Goal: Information Seeking & Learning: Stay updated

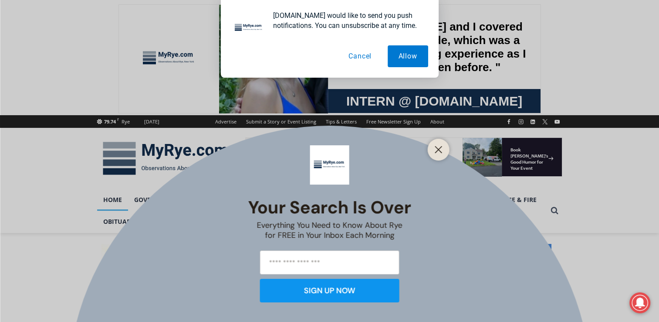
click at [355, 56] on button "Cancel" at bounding box center [360, 56] width 45 height 22
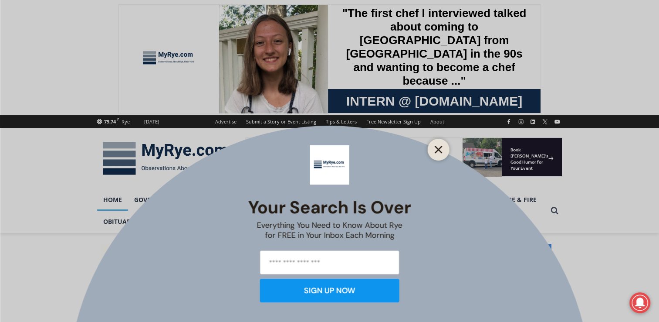
click at [440, 147] on icon "Close" at bounding box center [439, 150] width 8 height 8
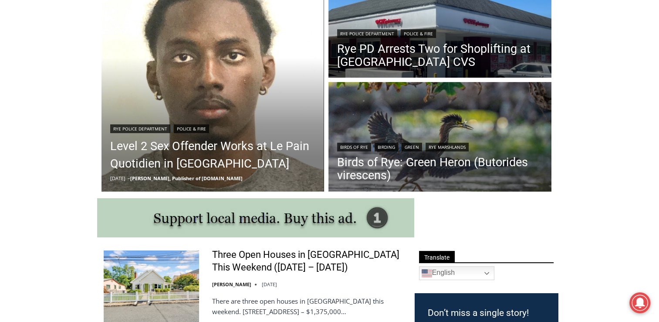
scroll to position [498, 0]
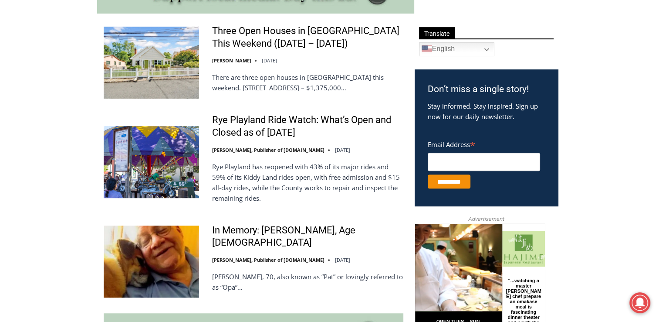
drag, startPoint x: 656, startPoint y: 92, endPoint x: 653, endPoint y: 85, distance: 8.1
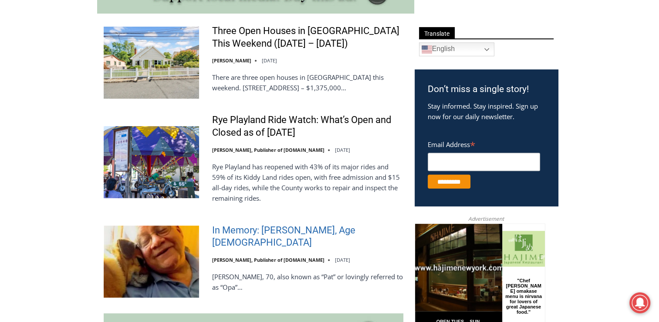
click at [254, 234] on link "In Memory: [PERSON_NAME], Age [DEMOGRAPHIC_DATA]" at bounding box center [307, 236] width 191 height 25
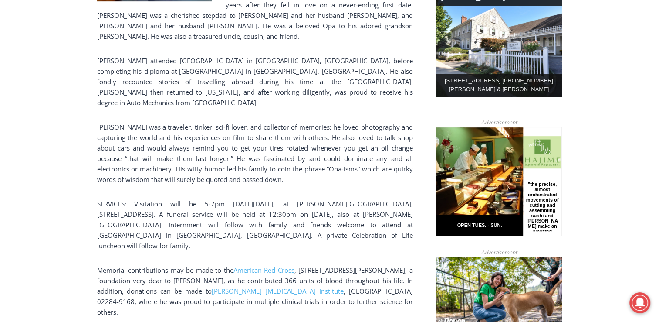
scroll to position [484, 0]
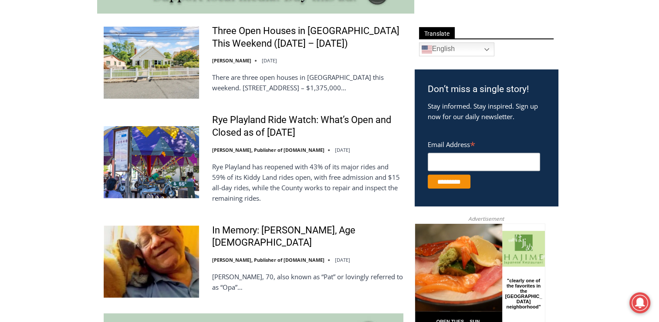
drag, startPoint x: 636, startPoint y: 152, endPoint x: 655, endPoint y: 132, distance: 27.4
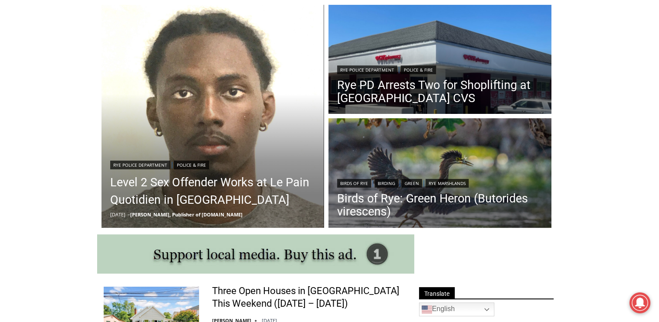
scroll to position [233, 0]
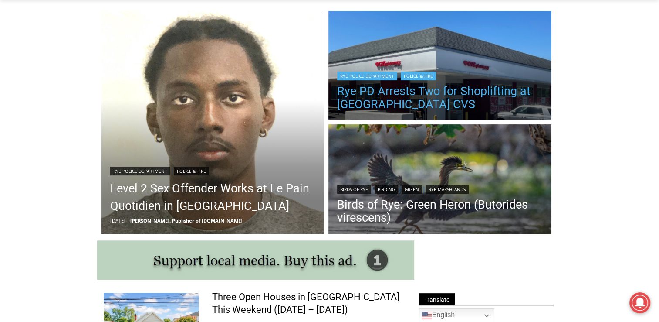
click at [397, 90] on link "Rye PD Arrests Two for Shoplifting at [GEOGRAPHIC_DATA] CVS" at bounding box center [440, 98] width 206 height 26
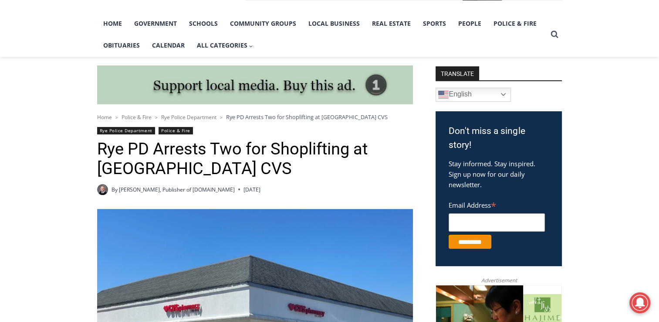
scroll to position [174, 0]
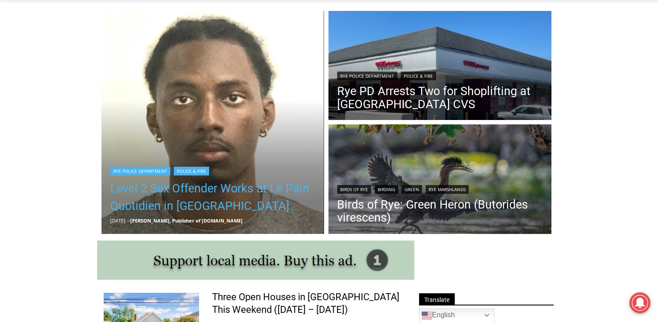
click at [122, 186] on link "Level 2 Sex Offender Works at Le Pain Quotidien in [GEOGRAPHIC_DATA]" at bounding box center [213, 196] width 206 height 35
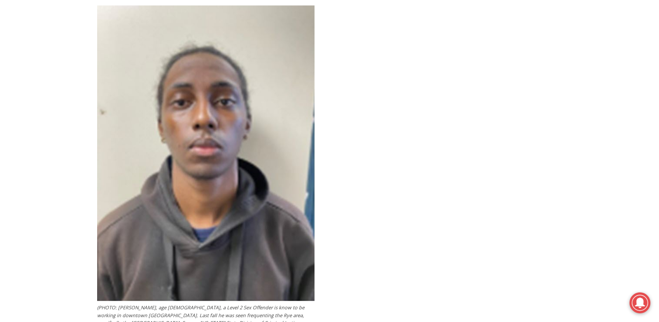
scroll to position [1723, 0]
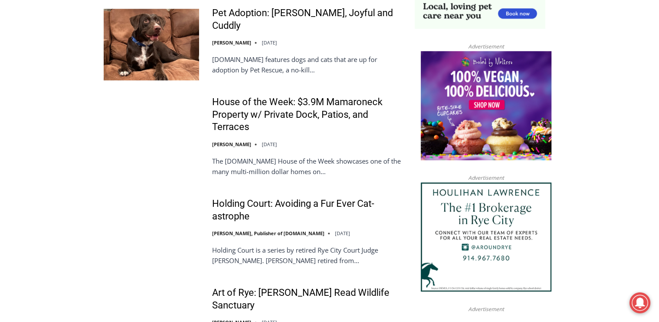
scroll to position [989, 0]
